Goal: Contribute content

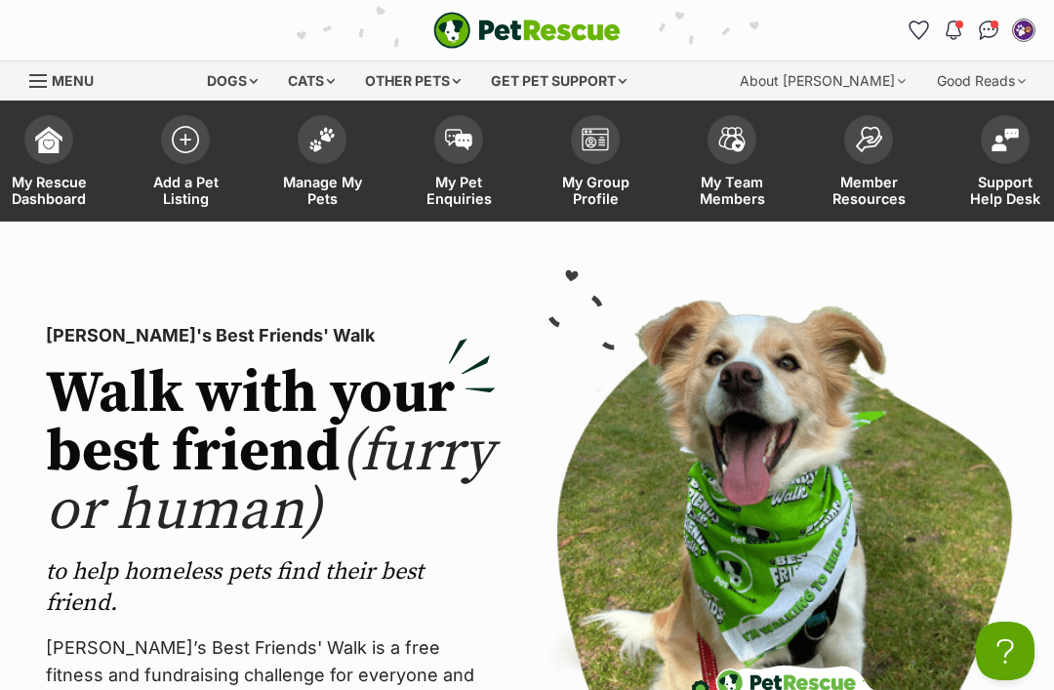
click at [181, 145] on img at bounding box center [185, 139] width 27 height 27
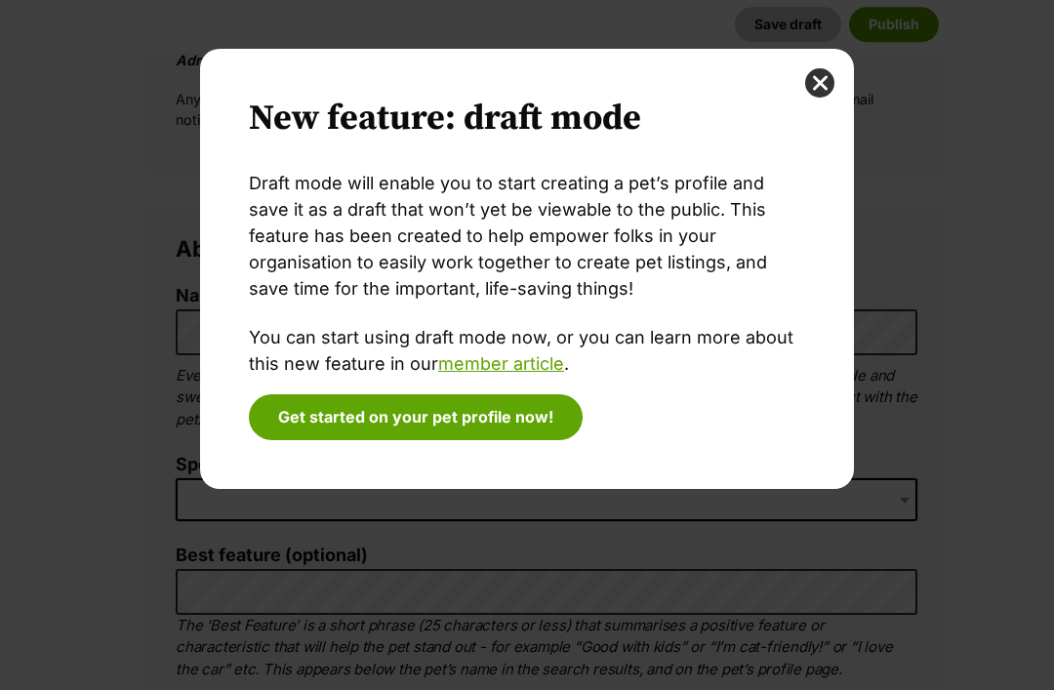
click at [831, 68] on div "New feature: draft mode Draft mode will enable you to start creating a pet’s pr…" at bounding box center [527, 269] width 654 height 440
click at [825, 88] on button "close" at bounding box center [819, 82] width 29 height 29
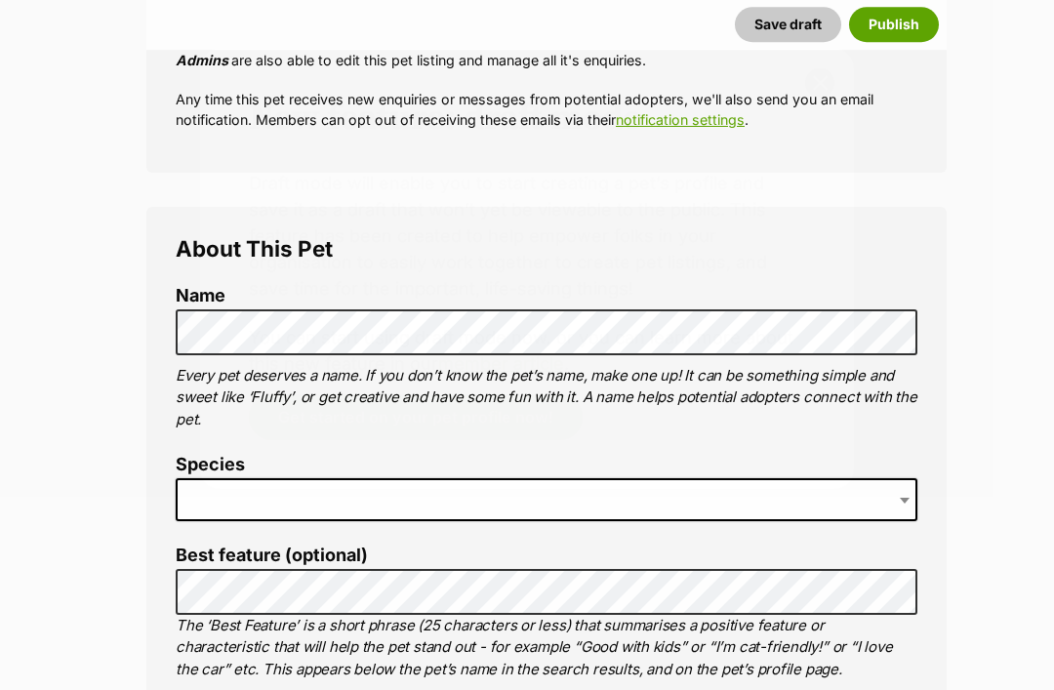
scroll to position [531, 0]
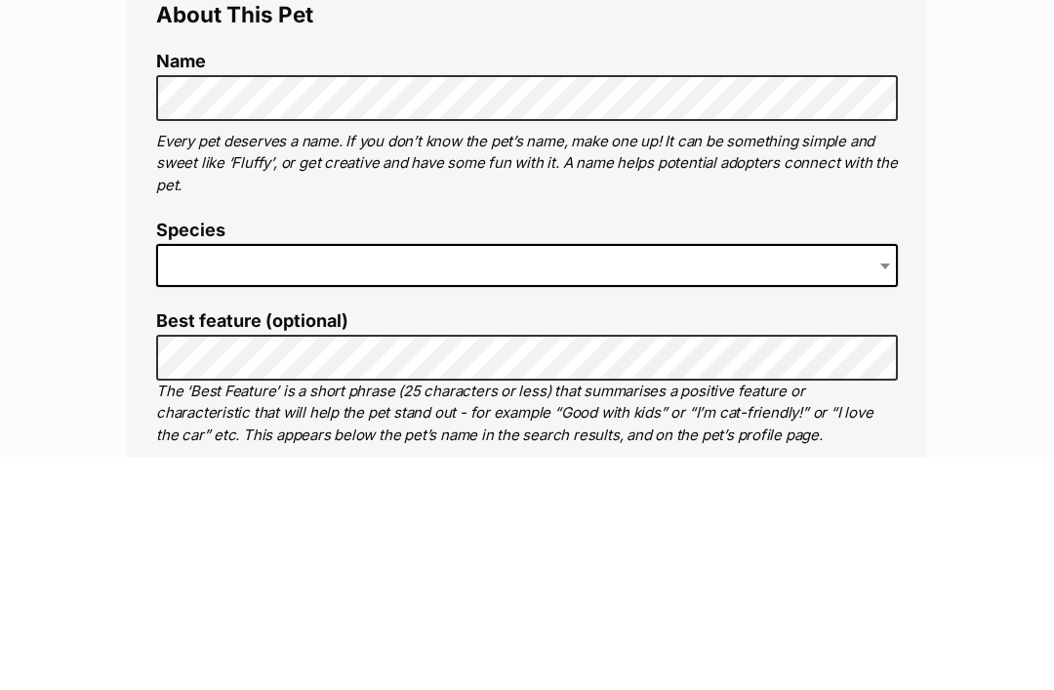
click at [880, 478] on span at bounding box center [888, 499] width 20 height 43
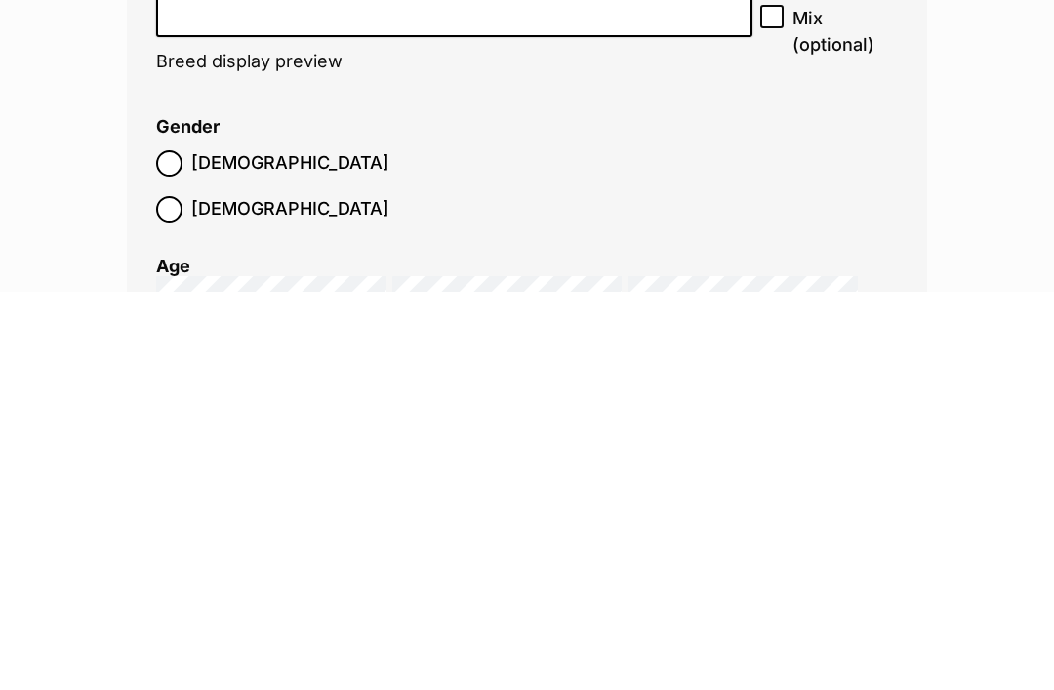
scroll to position [2119, 0]
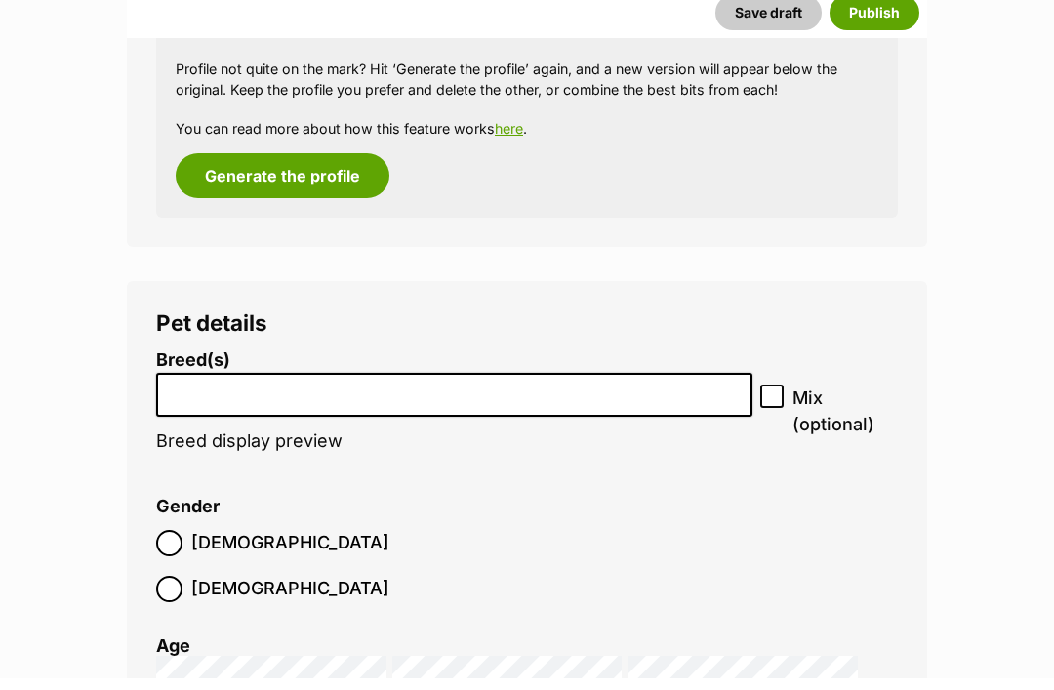
click at [246, 166] on button "Generate the profile" at bounding box center [283, 188] width 214 height 45
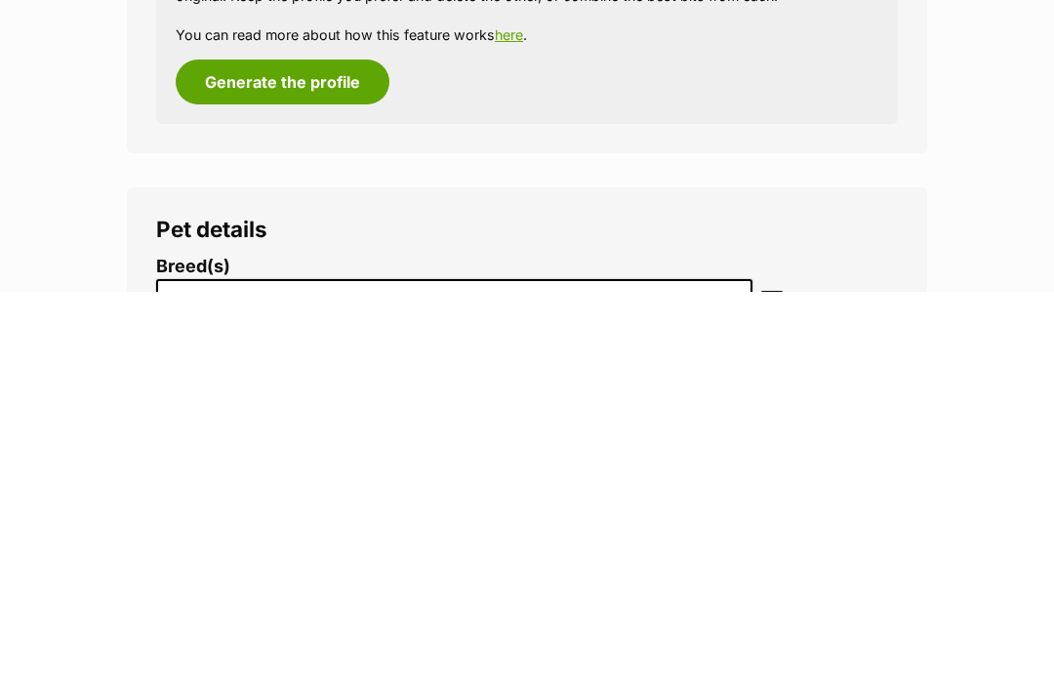
scroll to position [1841, 0]
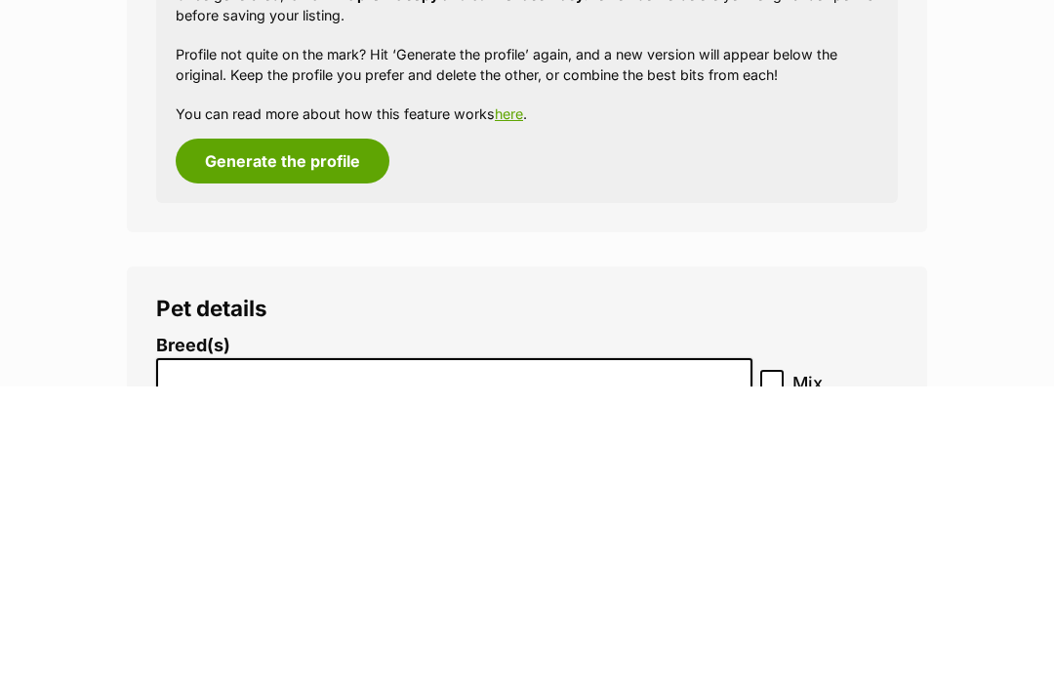
click at [274, 443] on button "Generate the profile" at bounding box center [283, 465] width 214 height 45
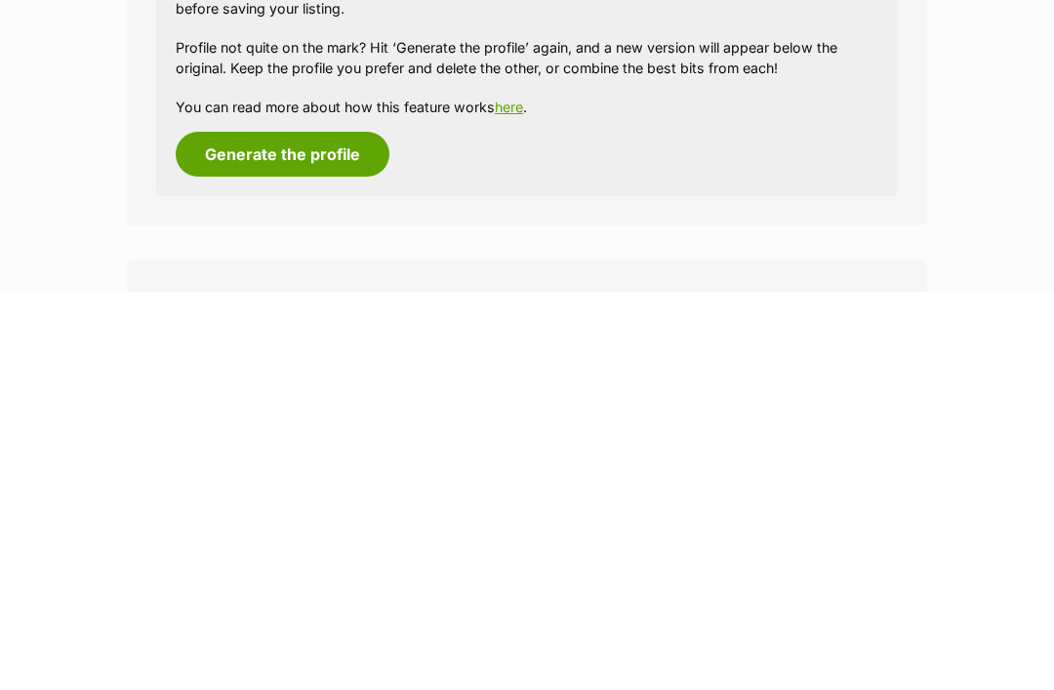
scroll to position [1926, 0]
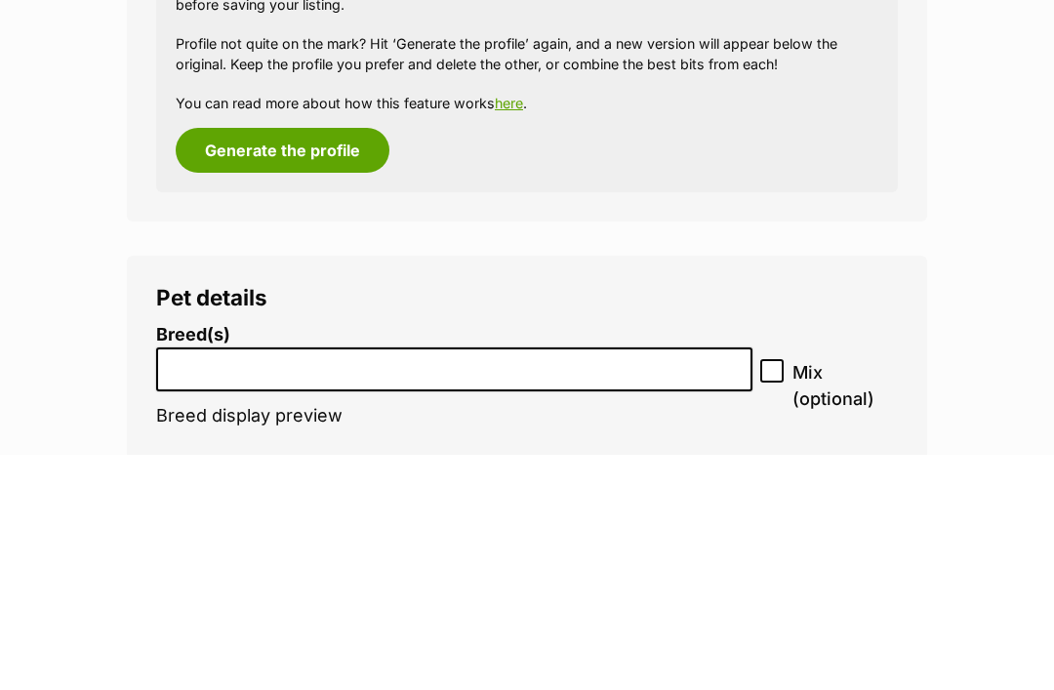
click at [264, 364] on button "Generate the profile" at bounding box center [283, 386] width 214 height 45
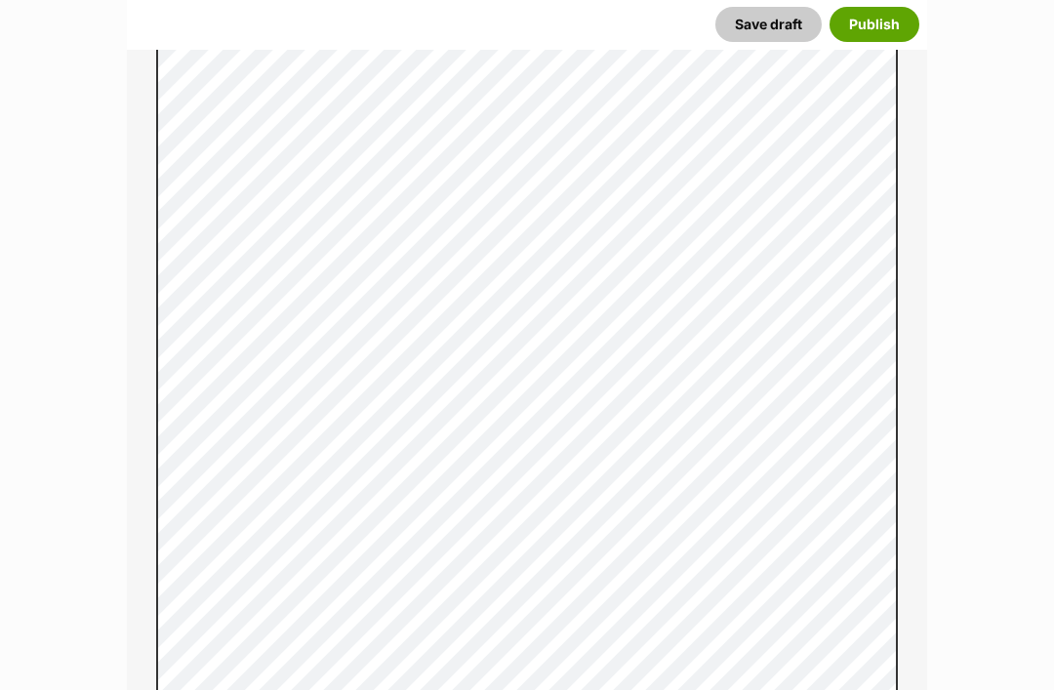
scroll to position [1497, 0]
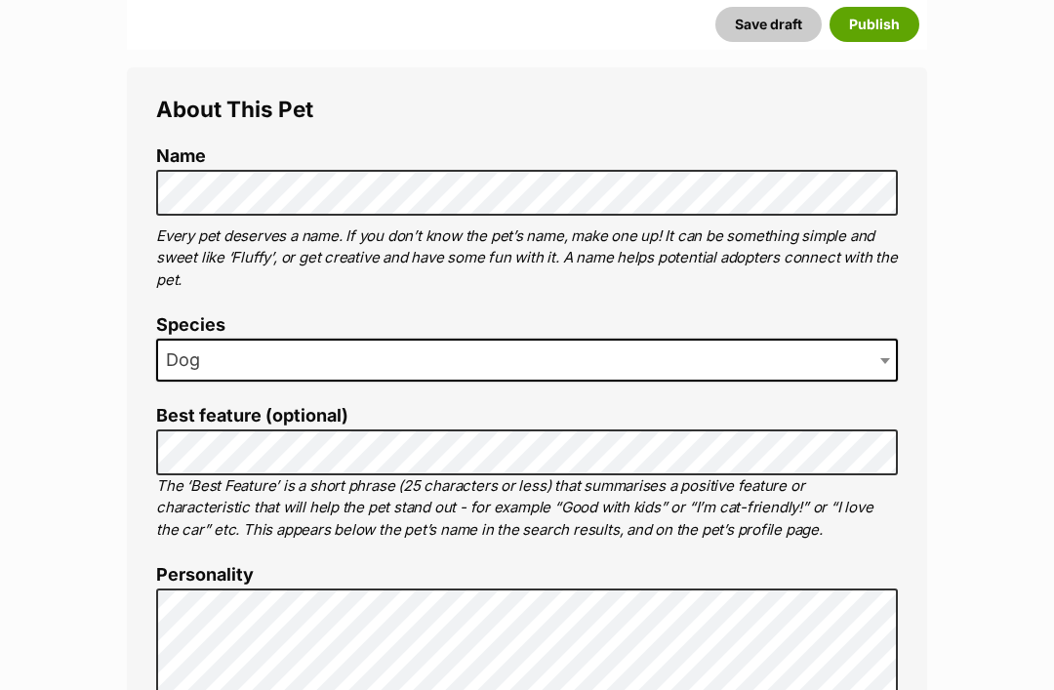
scroll to position [623, 0]
